Goal: Navigation & Orientation: Find specific page/section

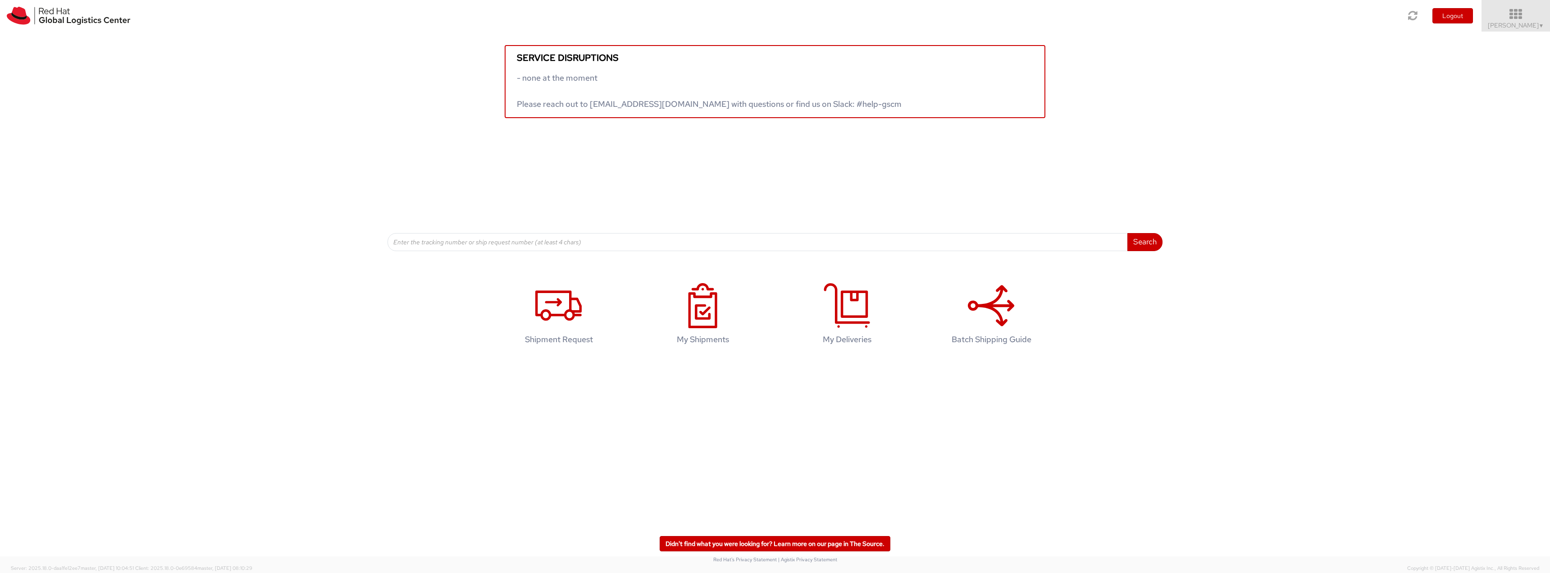
click at [1530, 19] on icon at bounding box center [1515, 14] width 79 height 13
click at [1506, 169] on link "Logistics Dashboard" at bounding box center [1514, 163] width 72 height 20
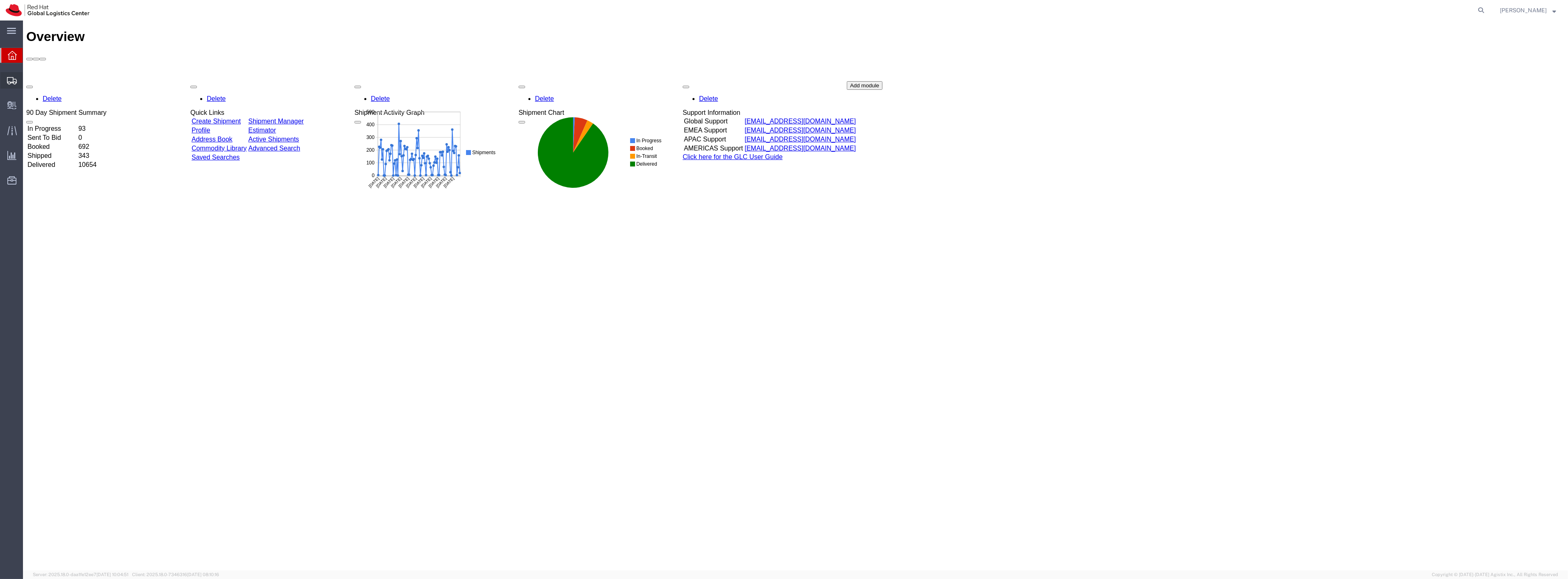
click at [28, 79] on span "Shipments" at bounding box center [25, 80] width 5 height 16
